Goal: Information Seeking & Learning: Learn about a topic

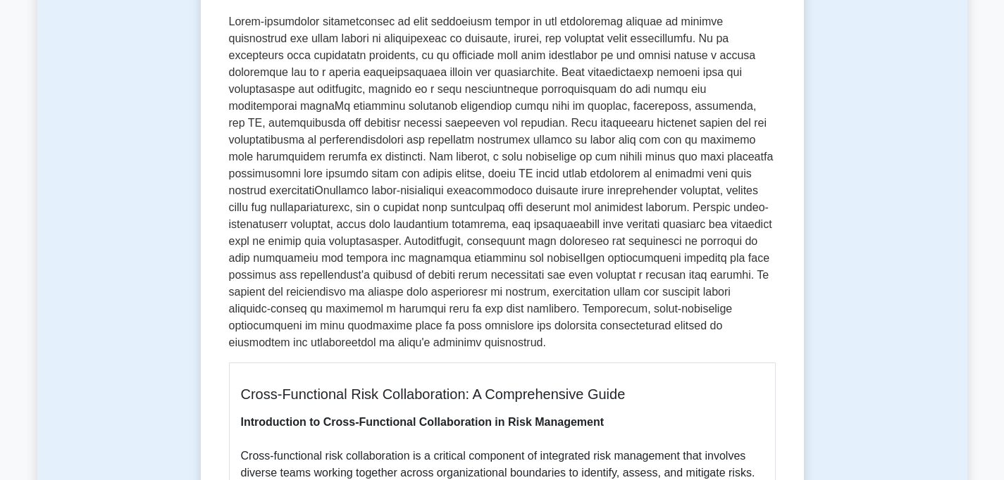
scroll to position [31, 0]
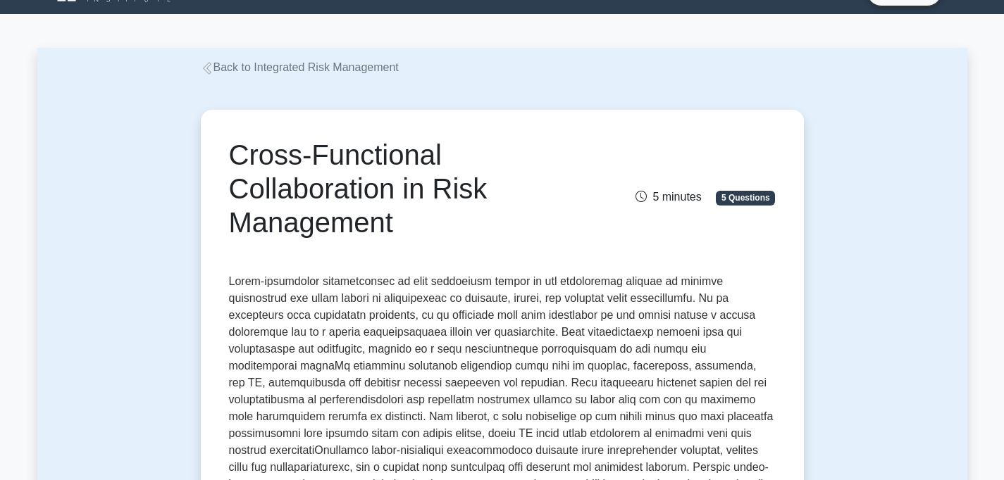
click at [316, 65] on link "Back to Integrated Risk Management" at bounding box center [300, 67] width 198 height 12
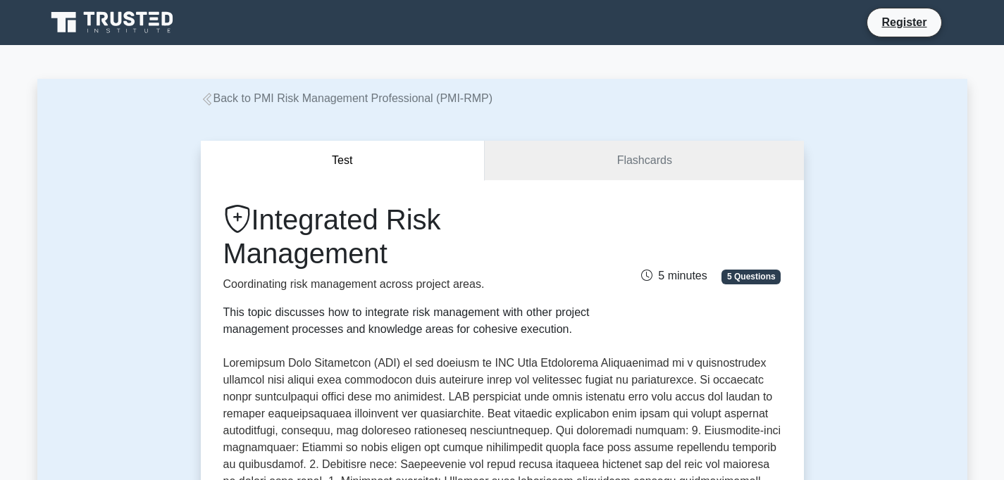
click at [316, 92] on link "Back to PMI Risk Management Professional (PMI-RMP)" at bounding box center [347, 98] width 292 height 12
